Goal: Task Accomplishment & Management: Check status

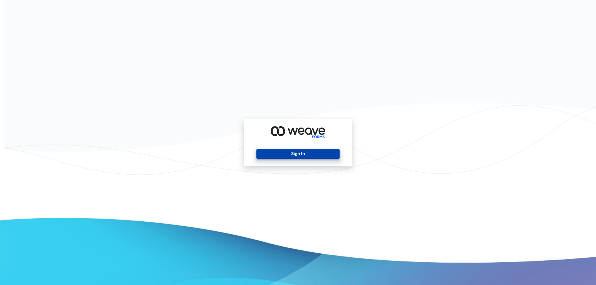
click at [322, 154] on button "Sign In" at bounding box center [297, 154] width 83 height 10
